Goal: Find specific page/section: Find specific page/section

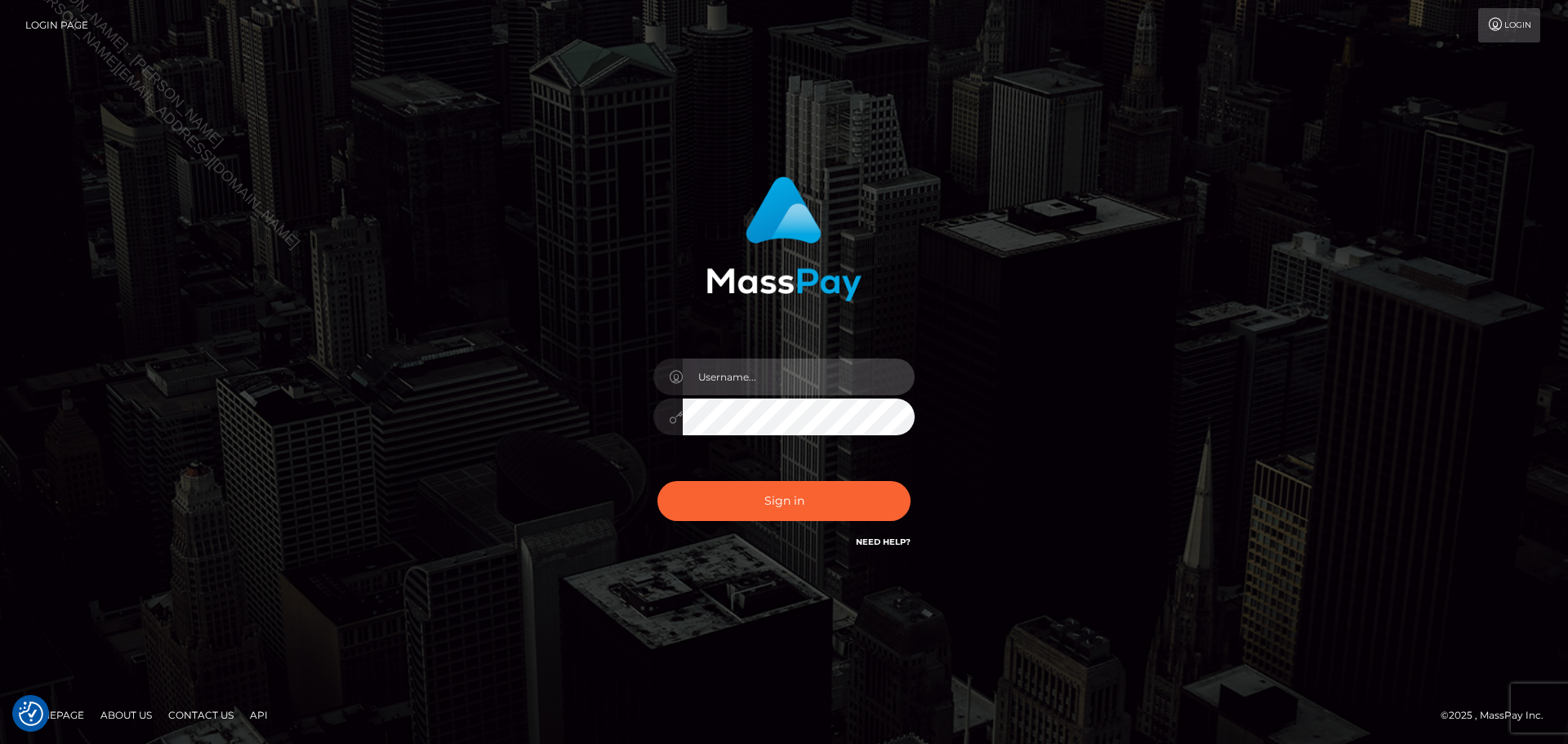
click at [796, 379] on input "text" at bounding box center [799, 376] width 232 height 36
type input "Seleen"
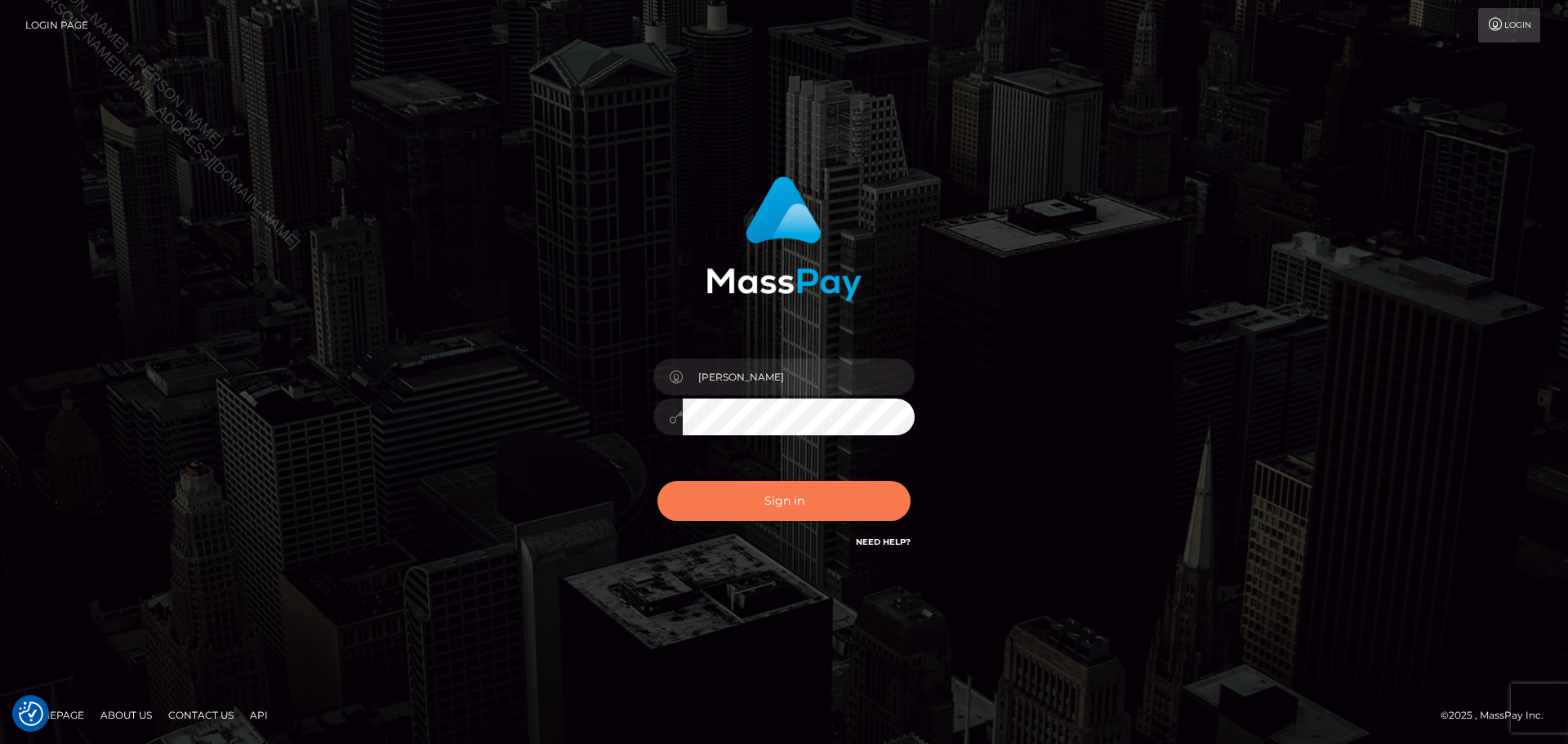
click at [791, 498] on button "Sign in" at bounding box center [784, 500] width 253 height 40
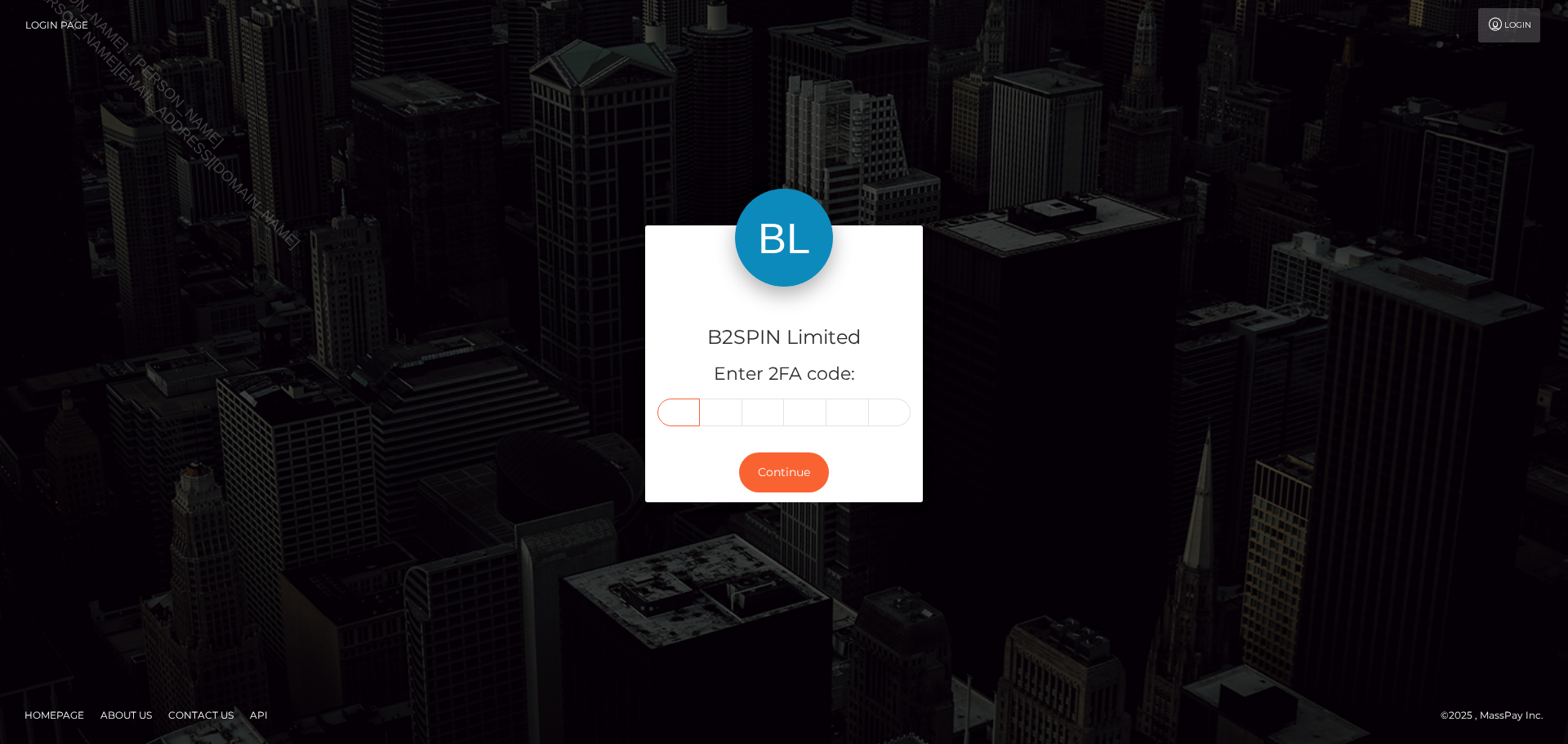
paste input "8"
type input "8"
type input "7"
type input "4"
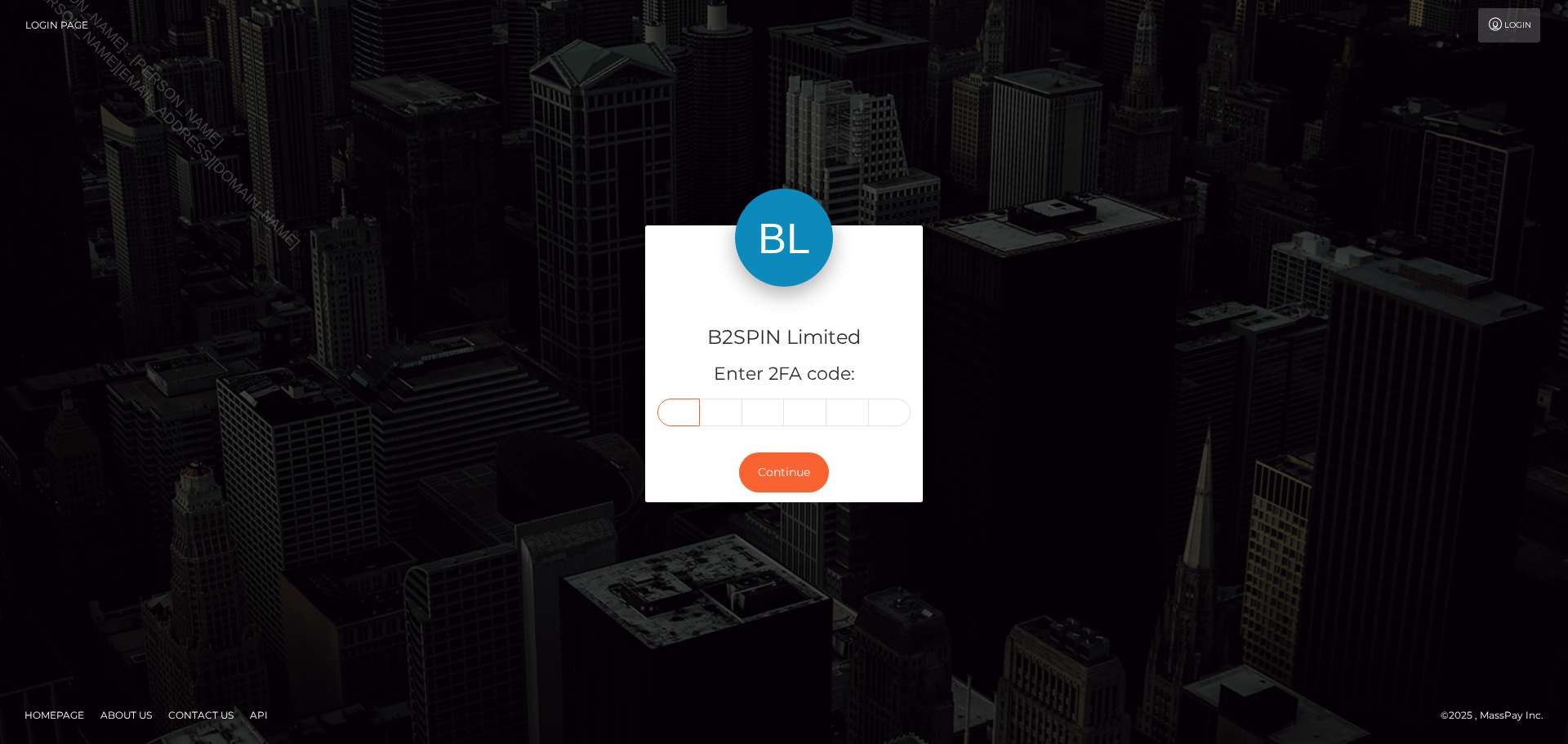
type input "3"
click at [800, 466] on button "Continue" at bounding box center [783, 472] width 89 height 40
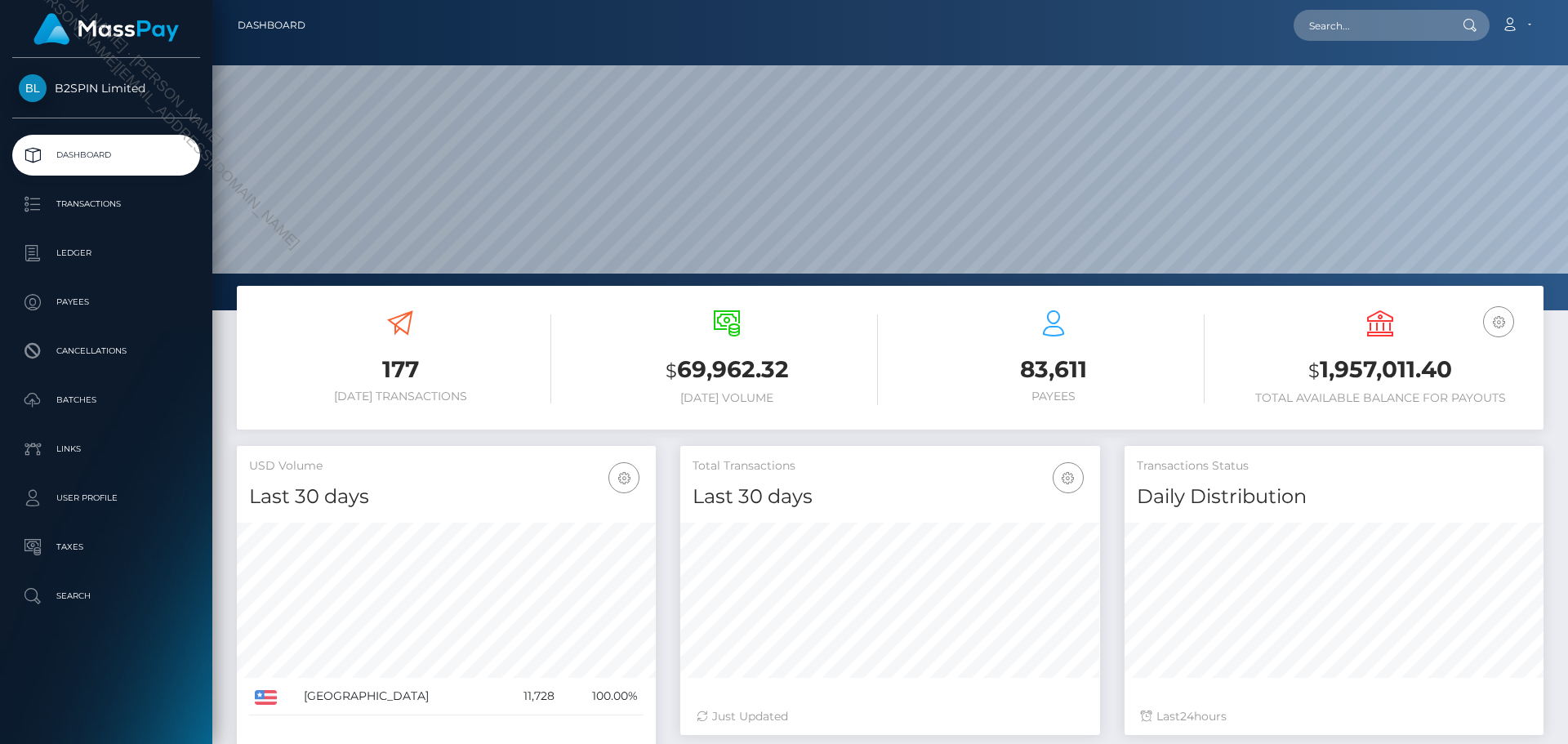
scroll to position [290, 420]
click at [1378, 16] on input "text" at bounding box center [1370, 25] width 153 height 31
paste input "805ac7d7-935b-4e85-bda8-27c59a06a6ee"
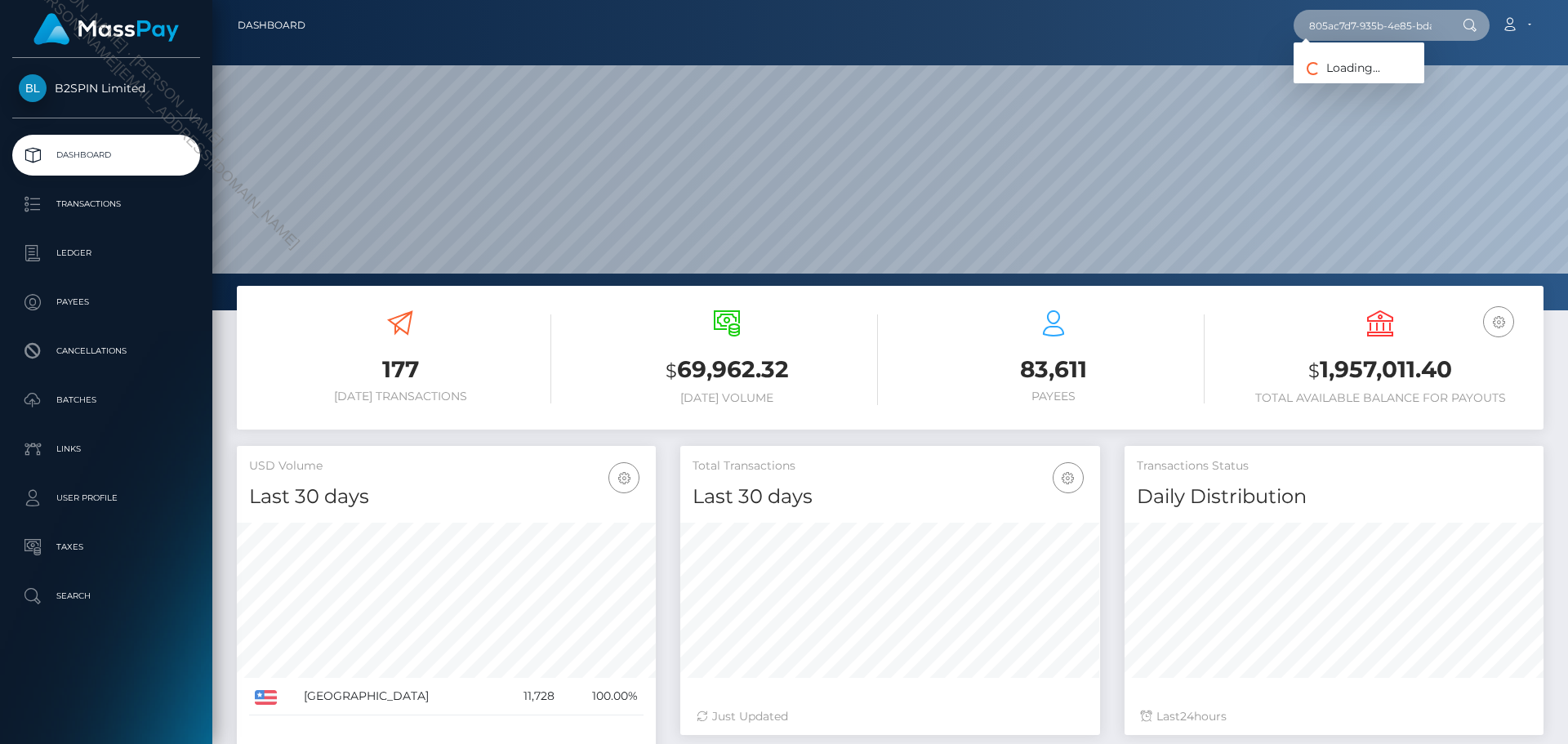
scroll to position [0, 84]
type input "805ac7d7-935b-4e85-bda8-27c59a06a6ee"
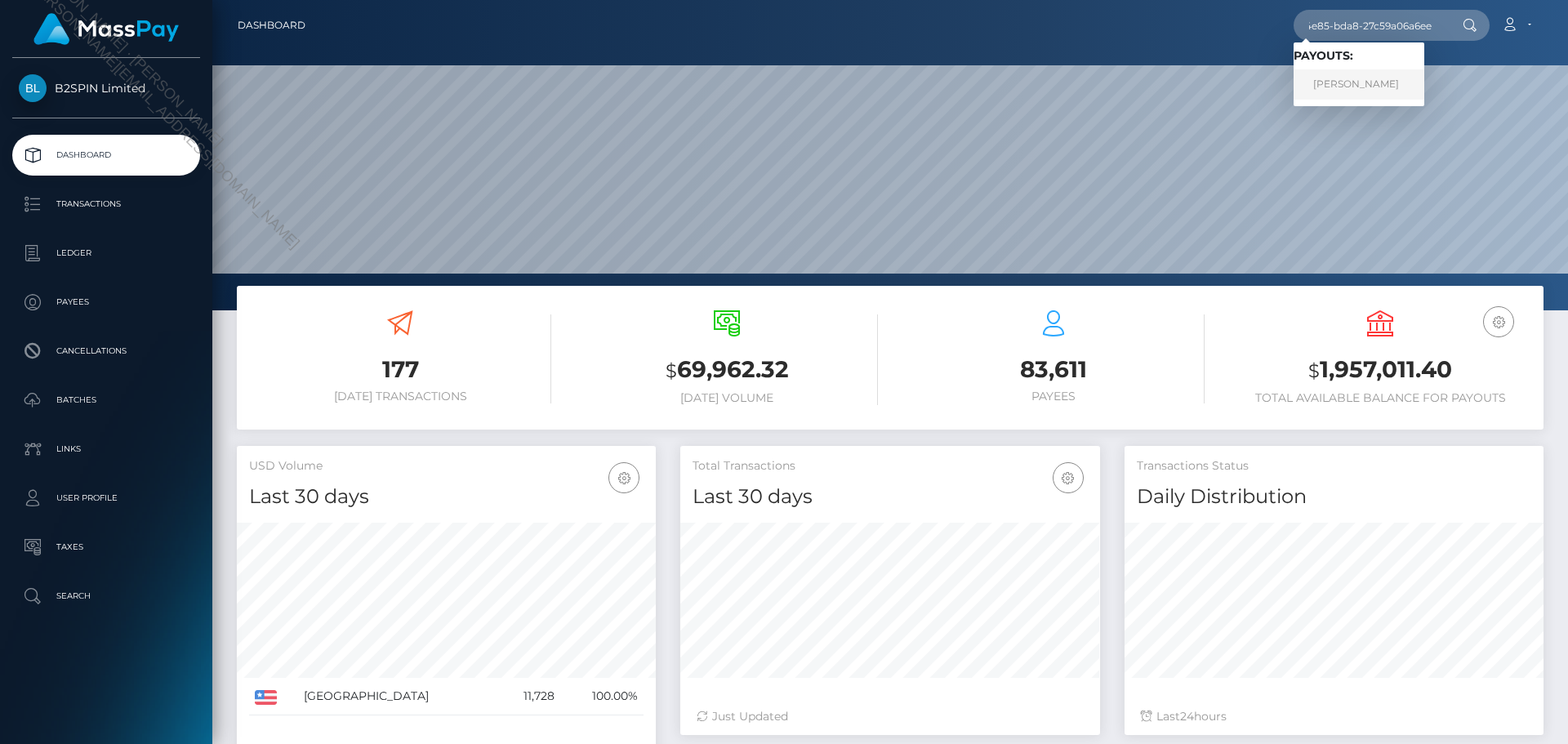
click at [1377, 83] on link "[PERSON_NAME]" at bounding box center [1359, 84] width 131 height 30
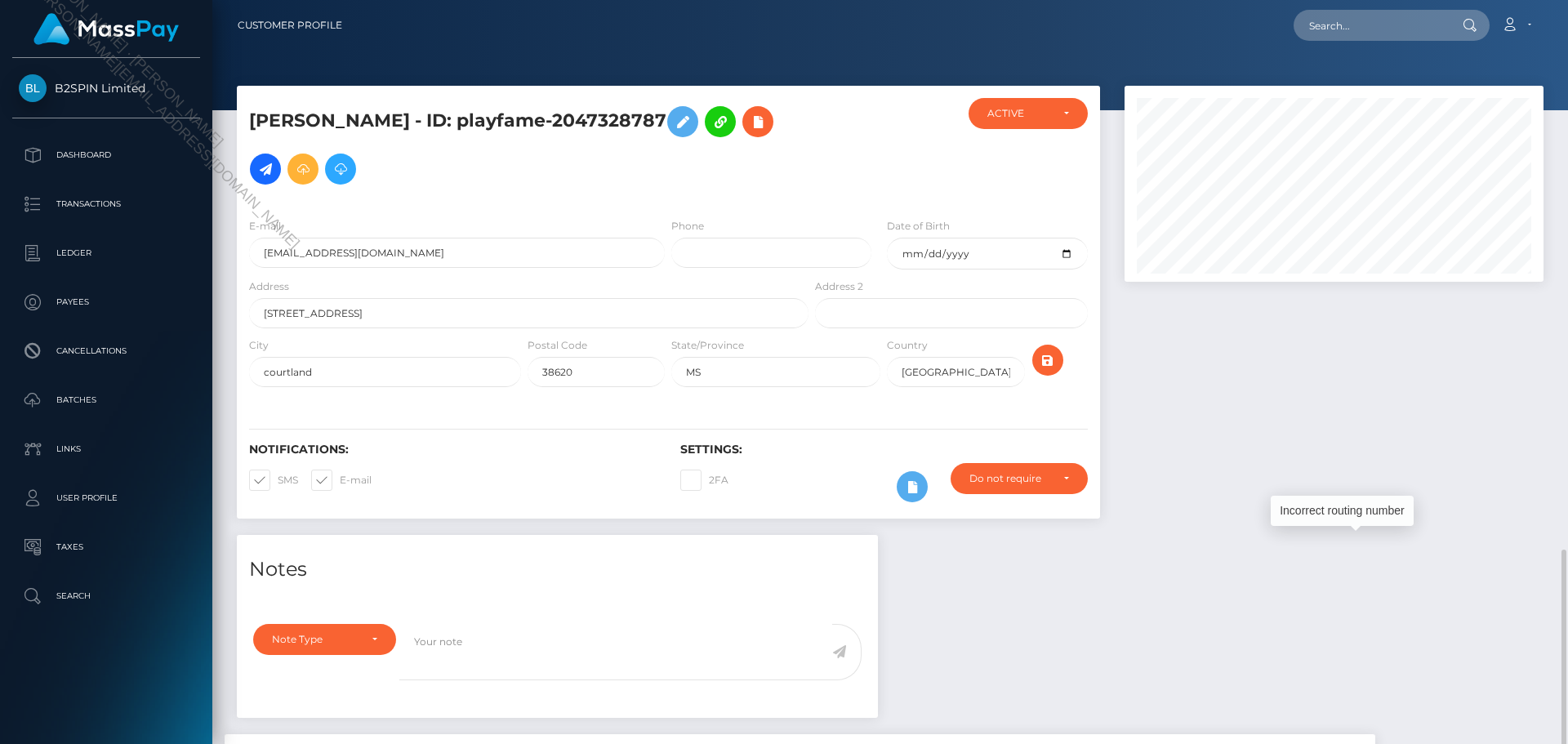
scroll to position [816447, 816373]
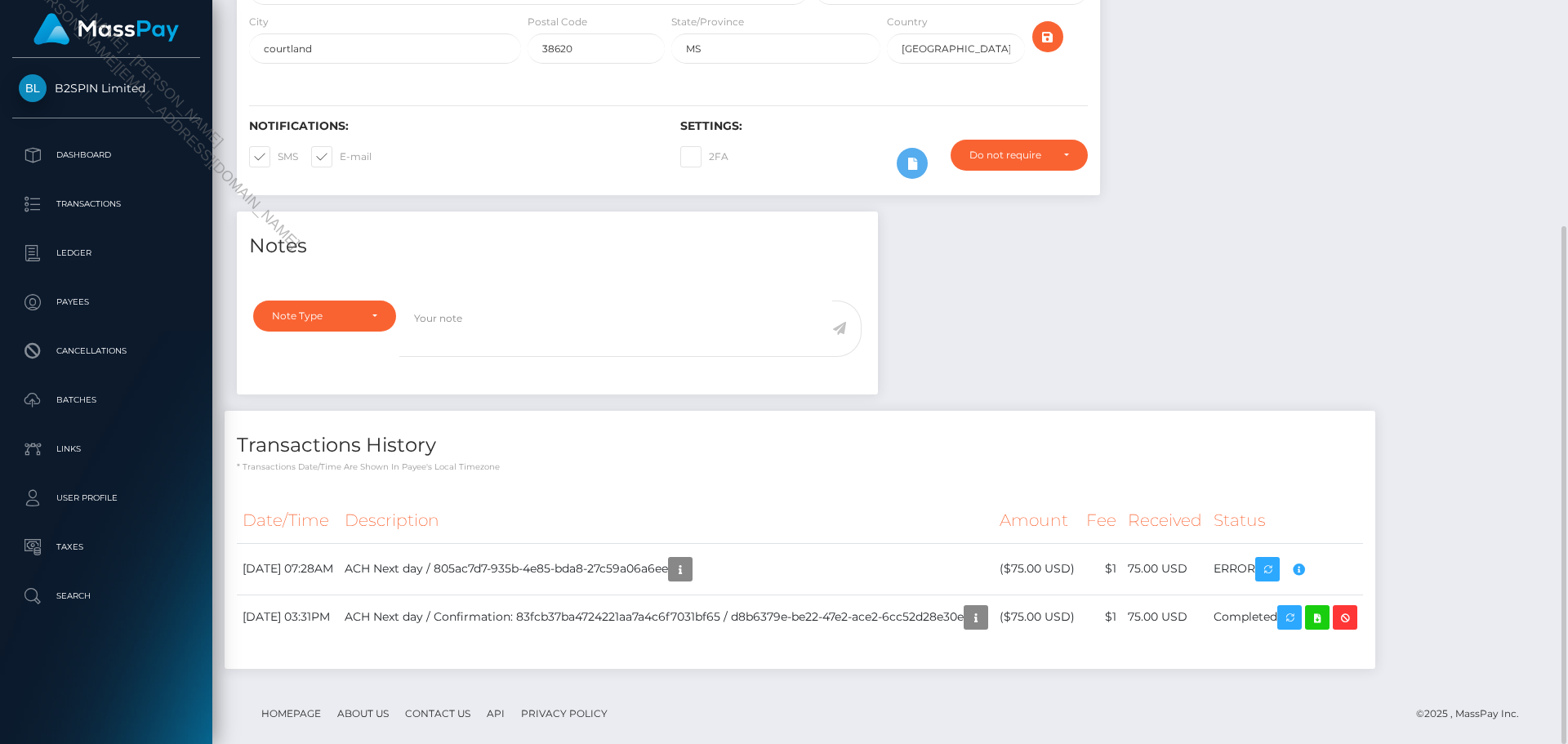
drag, startPoint x: 1306, startPoint y: 216, endPoint x: 1368, endPoint y: 417, distance: 210.3
click at [1300, 212] on div "Notes Note Type Compliance Clear Compliance General Note Type" at bounding box center [890, 448] width 1331 height 474
click at [1097, 337] on div "Notes Note Type Compliance Clear Compliance General Note Type" at bounding box center [890, 448] width 1331 height 474
click at [1245, 338] on div "Notes Note Type Compliance Clear Compliance General Note Type" at bounding box center [890, 448] width 1331 height 474
